Goal: Transaction & Acquisition: Purchase product/service

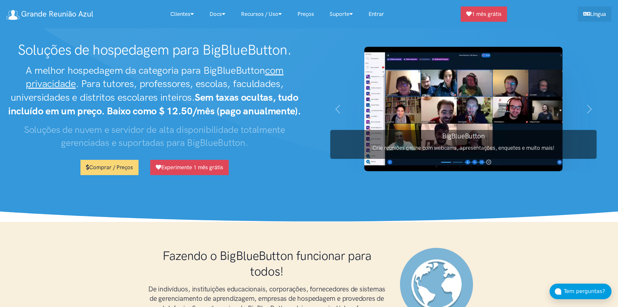
click at [307, 14] on link "Preços" at bounding box center [306, 14] width 32 height 14
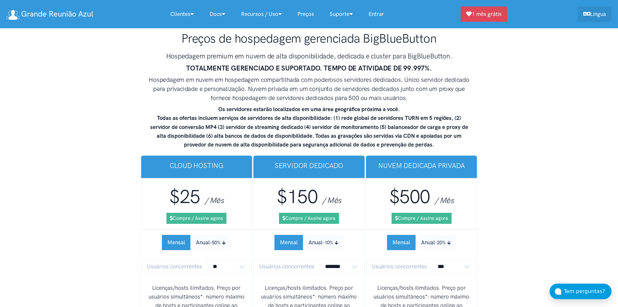
scroll to position [4018, 0]
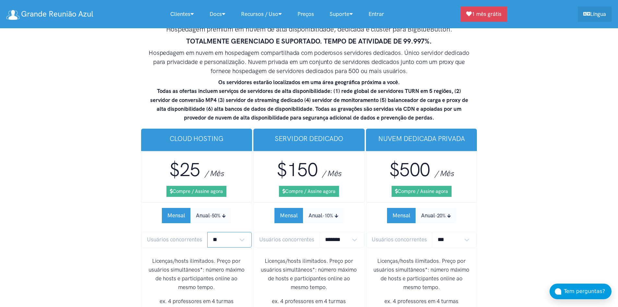
click at [241, 232] on select "** ** ** ** *** ***" at bounding box center [229, 239] width 45 height 15
select select "*"
click at [207, 232] on select "** ** ** ** *** ***" at bounding box center [229, 239] width 45 height 15
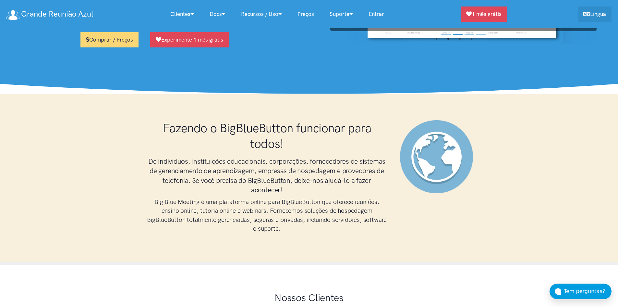
scroll to position [0, 0]
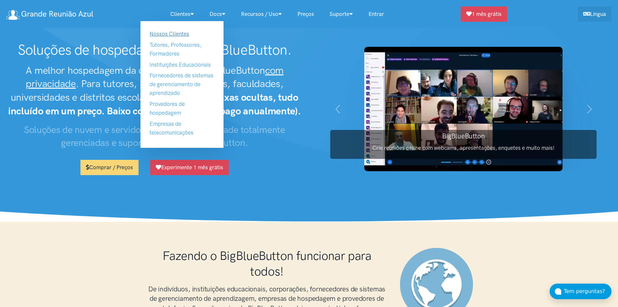
click at [172, 34] on link "Nossos Clientes" at bounding box center [170, 33] width 40 height 6
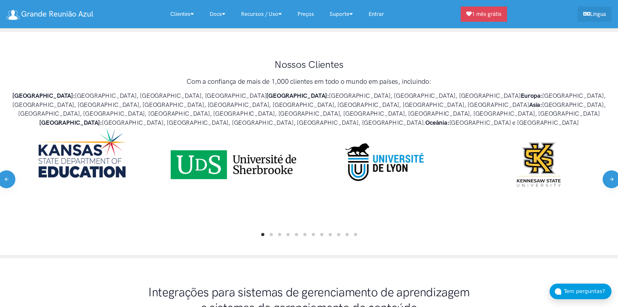
scroll to position [364, 0]
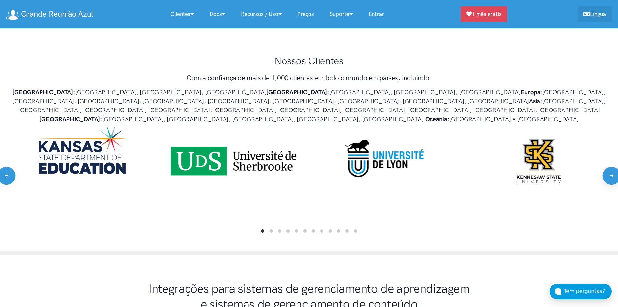
click at [608, 166] on button "Next" at bounding box center [611, 175] width 18 height 18
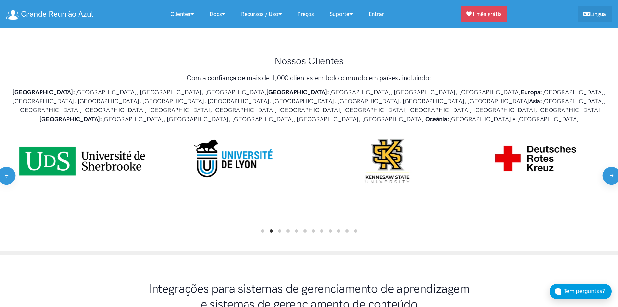
click at [608, 166] on button "Next" at bounding box center [611, 175] width 18 height 18
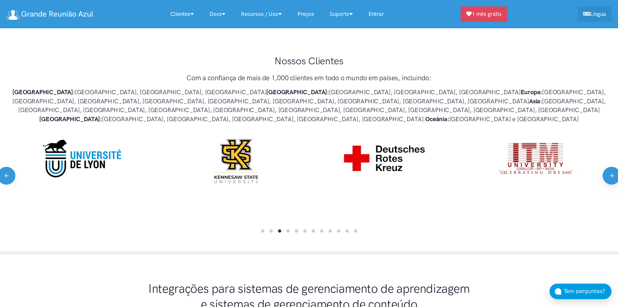
click at [608, 166] on button "Next" at bounding box center [611, 175] width 18 height 18
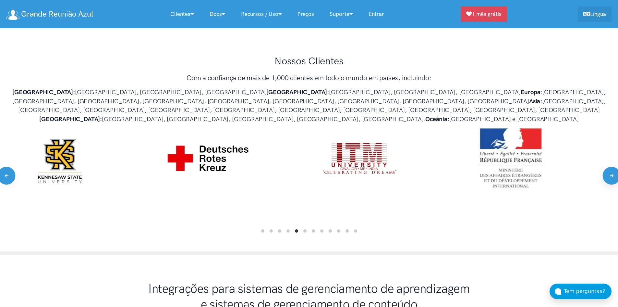
click at [608, 166] on button "Next" at bounding box center [611, 175] width 18 height 18
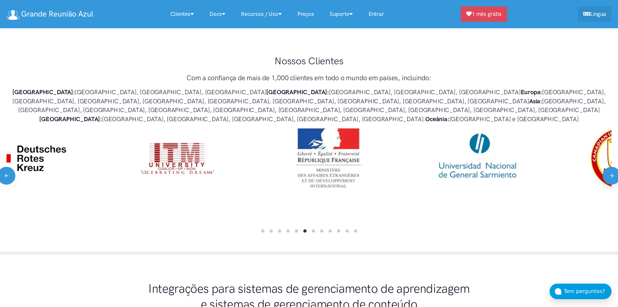
click at [608, 166] on button "Next" at bounding box center [611, 175] width 18 height 18
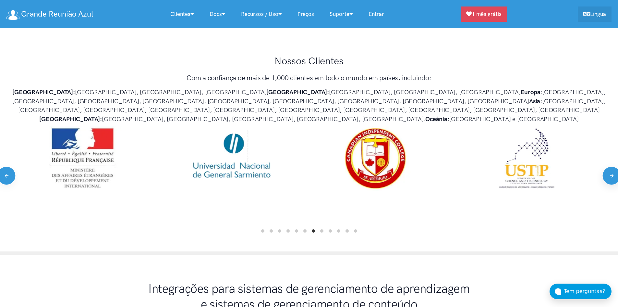
click at [608, 166] on button "Next" at bounding box center [611, 175] width 18 height 18
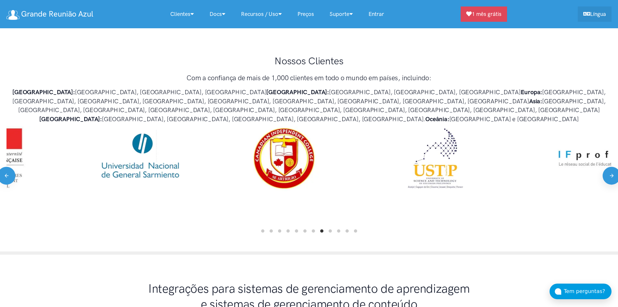
click at [608, 166] on button "Next" at bounding box center [611, 175] width 18 height 18
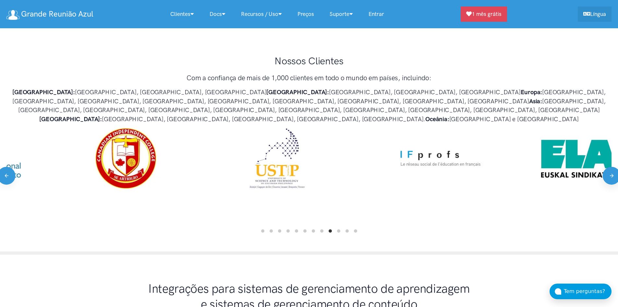
click at [608, 166] on button "Next" at bounding box center [611, 175] width 18 height 18
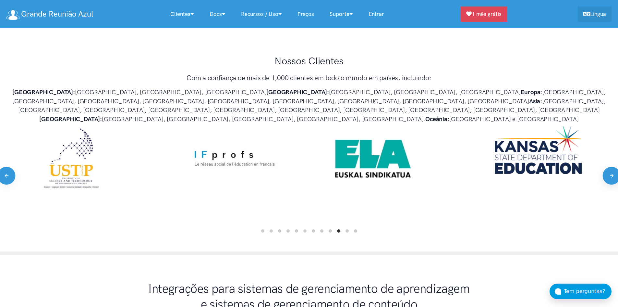
click at [608, 166] on button "Next" at bounding box center [611, 175] width 18 height 18
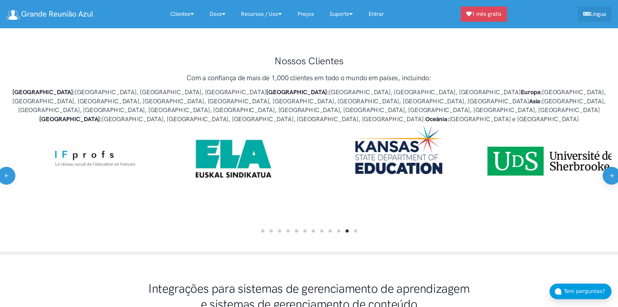
click at [608, 166] on button "Next" at bounding box center [611, 175] width 18 height 18
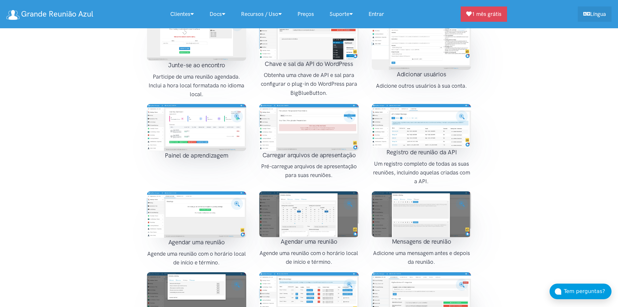
scroll to position [883, 0]
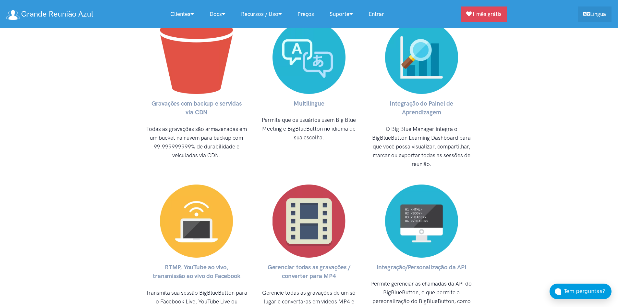
scroll to position [3034, 0]
